Goal: Task Accomplishment & Management: Manage account settings

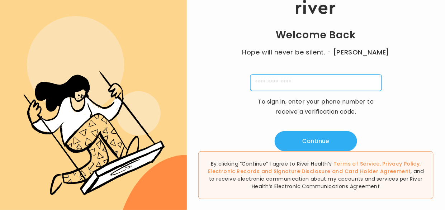
click at [276, 81] on input "tel" at bounding box center [315, 83] width 131 height 16
click at [303, 85] on input "**********" at bounding box center [315, 83] width 131 height 16
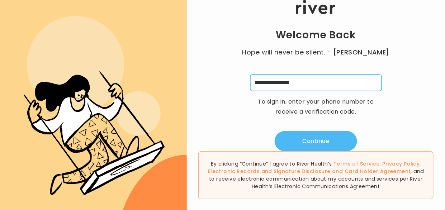
type input "**********"
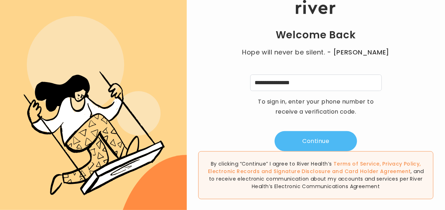
click at [299, 141] on button "Continue" at bounding box center [315, 141] width 82 height 20
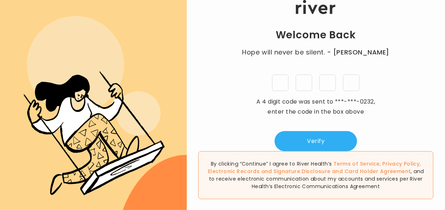
type input "*"
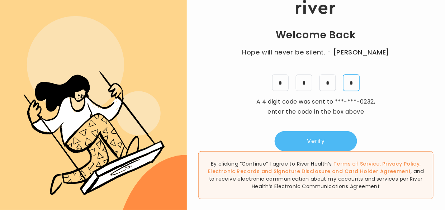
type input "*"
click at [305, 139] on button "Verify" at bounding box center [315, 141] width 82 height 20
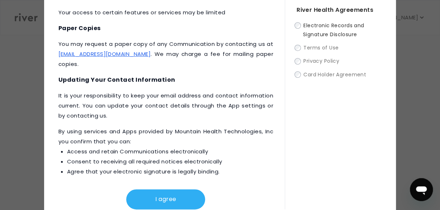
scroll to position [48, 0]
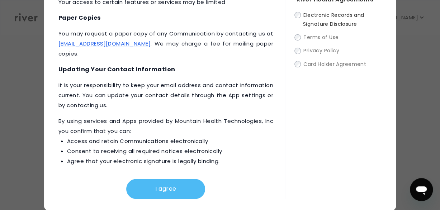
click at [157, 191] on button "I agree" at bounding box center [165, 189] width 79 height 20
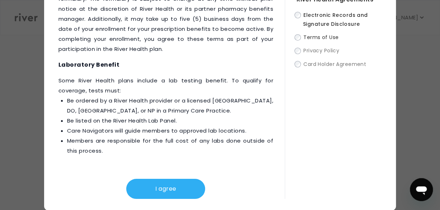
scroll to position [1172, 0]
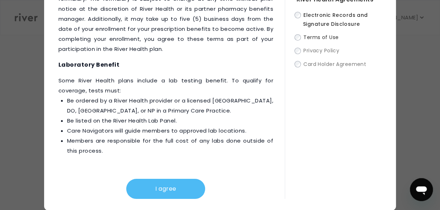
click at [158, 190] on button "I agree" at bounding box center [165, 189] width 79 height 20
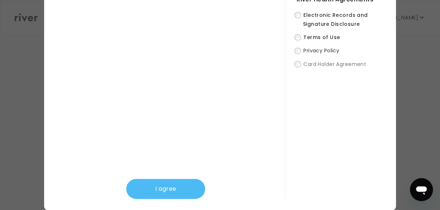
click at [173, 188] on button "I agree" at bounding box center [165, 189] width 79 height 20
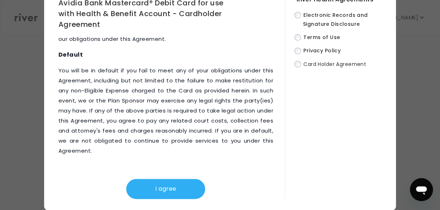
scroll to position [4508, 0]
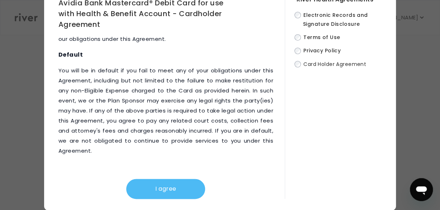
click at [180, 184] on button "I agree" at bounding box center [165, 189] width 79 height 20
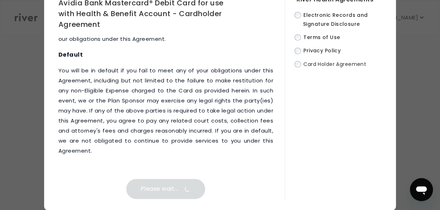
scroll to position [0, 0]
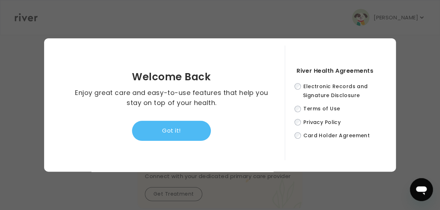
click at [184, 132] on button "Got it!" at bounding box center [171, 131] width 79 height 20
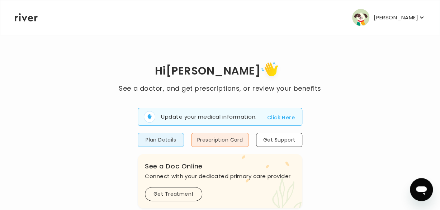
click at [174, 140] on button "Plan Details" at bounding box center [161, 140] width 46 height 14
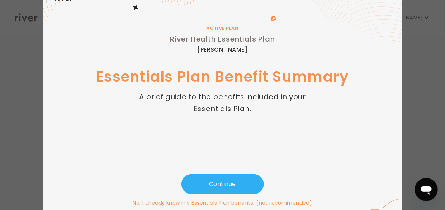
scroll to position [46, 0]
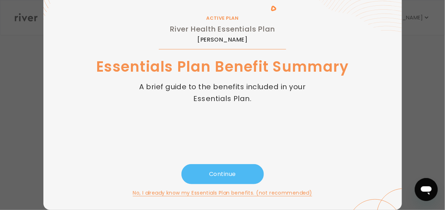
click at [220, 169] on button "Continue" at bounding box center [222, 174] width 82 height 20
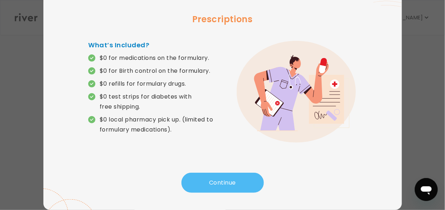
click at [218, 186] on button "Continue" at bounding box center [222, 183] width 82 height 20
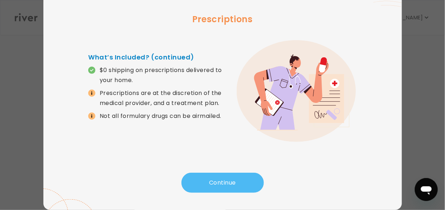
click at [214, 184] on button "Continue" at bounding box center [222, 183] width 82 height 20
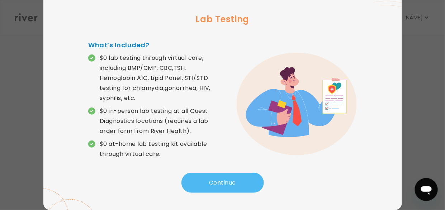
click at [215, 183] on button "Continue" at bounding box center [222, 183] width 82 height 20
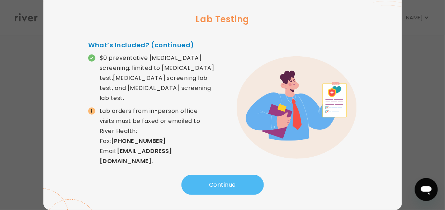
click at [215, 181] on button "Continue" at bounding box center [222, 185] width 82 height 20
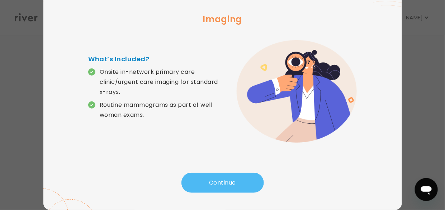
click at [215, 181] on button "Continue" at bounding box center [222, 183] width 82 height 20
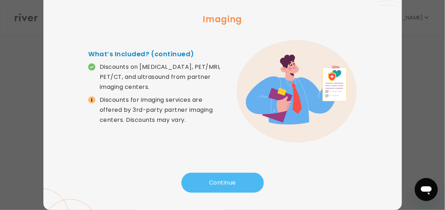
click at [215, 181] on button "Continue" at bounding box center [222, 183] width 82 height 20
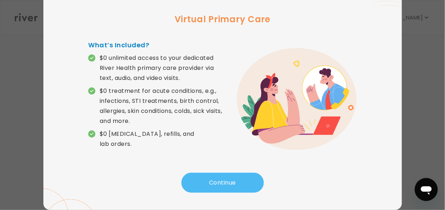
click at [215, 181] on button "Continue" at bounding box center [222, 183] width 82 height 20
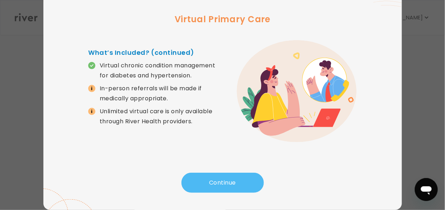
click at [215, 181] on button "Continue" at bounding box center [222, 183] width 82 height 20
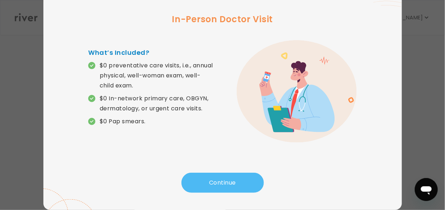
click at [222, 181] on button "Continue" at bounding box center [222, 183] width 82 height 20
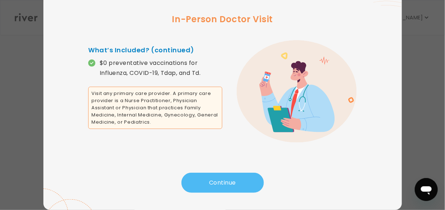
click at [232, 183] on button "Continue" at bounding box center [222, 183] width 82 height 20
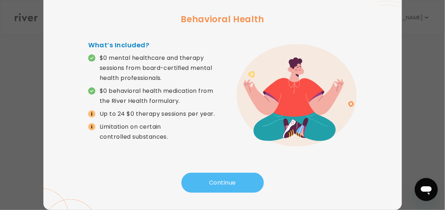
click at [233, 181] on button "Continue" at bounding box center [222, 183] width 82 height 20
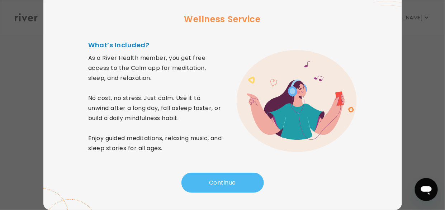
click at [224, 184] on button "Continue" at bounding box center [222, 183] width 82 height 20
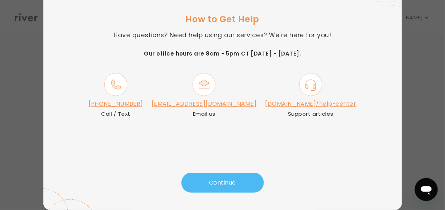
click at [225, 184] on button "Continue" at bounding box center [222, 183] width 82 height 20
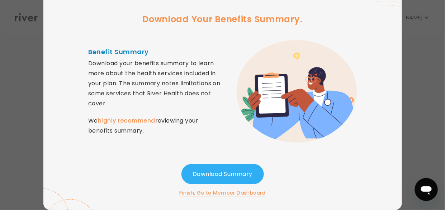
click at [243, 194] on button "Finish, Go to Member Dashboard" at bounding box center [222, 192] width 86 height 9
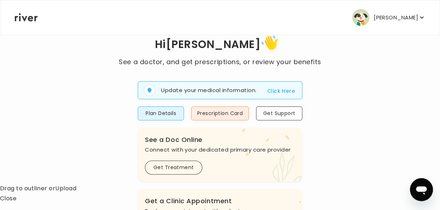
scroll to position [0, 0]
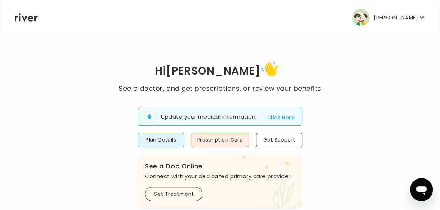
click at [403, 17] on p "[PERSON_NAME]" at bounding box center [395, 18] width 44 height 10
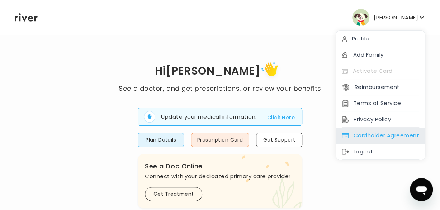
click at [352, 136] on div "Cardholder Agreement" at bounding box center [380, 136] width 89 height 16
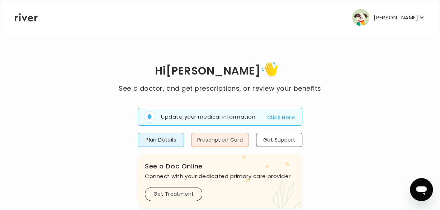
click at [400, 15] on p "[PERSON_NAME]" at bounding box center [395, 18] width 44 height 10
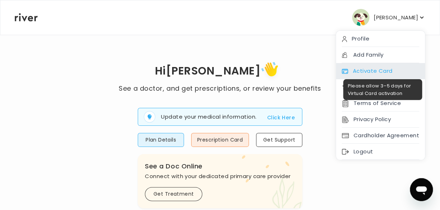
click at [365, 68] on div "Activate Card" at bounding box center [380, 71] width 89 height 16
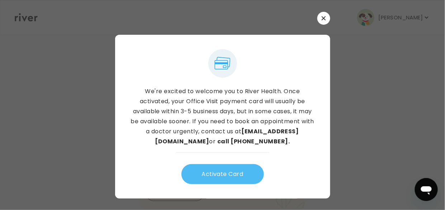
click at [227, 176] on button "Activate Card" at bounding box center [222, 174] width 82 height 20
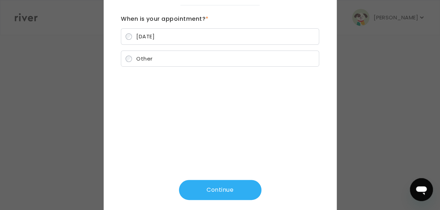
scroll to position [64, 0]
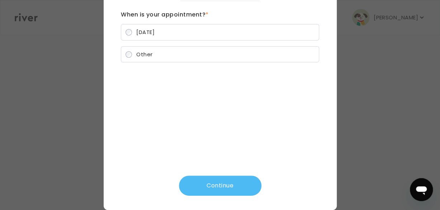
click at [219, 187] on button "Continue" at bounding box center [220, 186] width 82 height 20
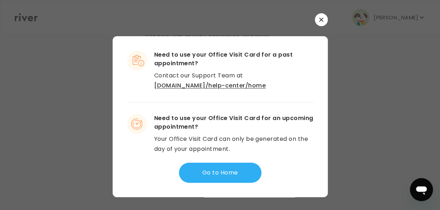
scroll to position [264, 0]
click at [320, 18] on icon "button" at bounding box center [321, 20] width 4 height 4
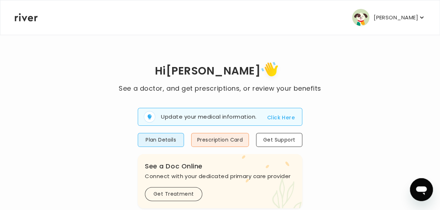
click at [392, 24] on button "[PERSON_NAME]" at bounding box center [388, 17] width 73 height 17
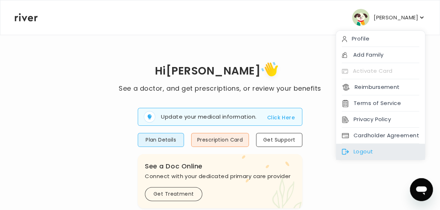
click at [363, 148] on div "Logout" at bounding box center [380, 152] width 89 height 16
